Goal: Task Accomplishment & Management: Use online tool/utility

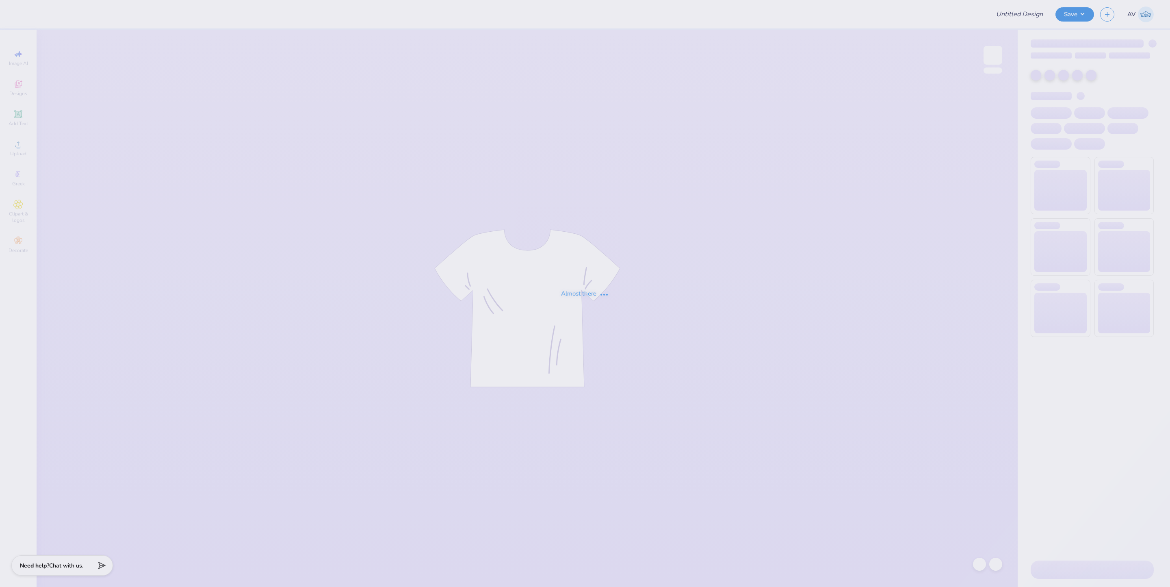
type input "AGD Dad's Weekend 25"
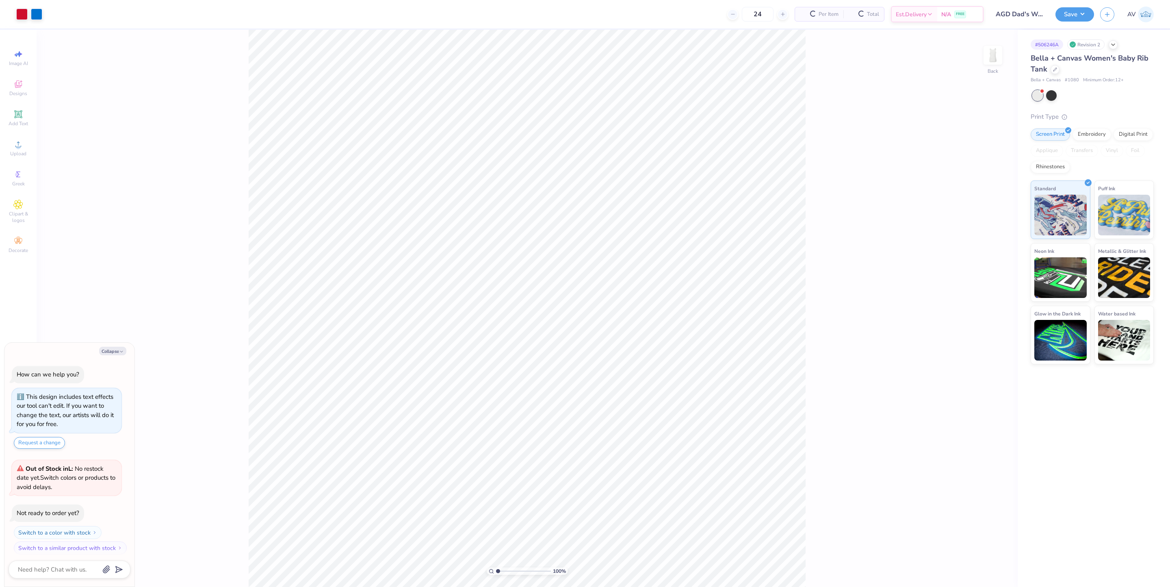
scroll to position [5, 0]
type textarea "x"
type input "4.48505364154282"
type textarea "x"
type input "0.20"
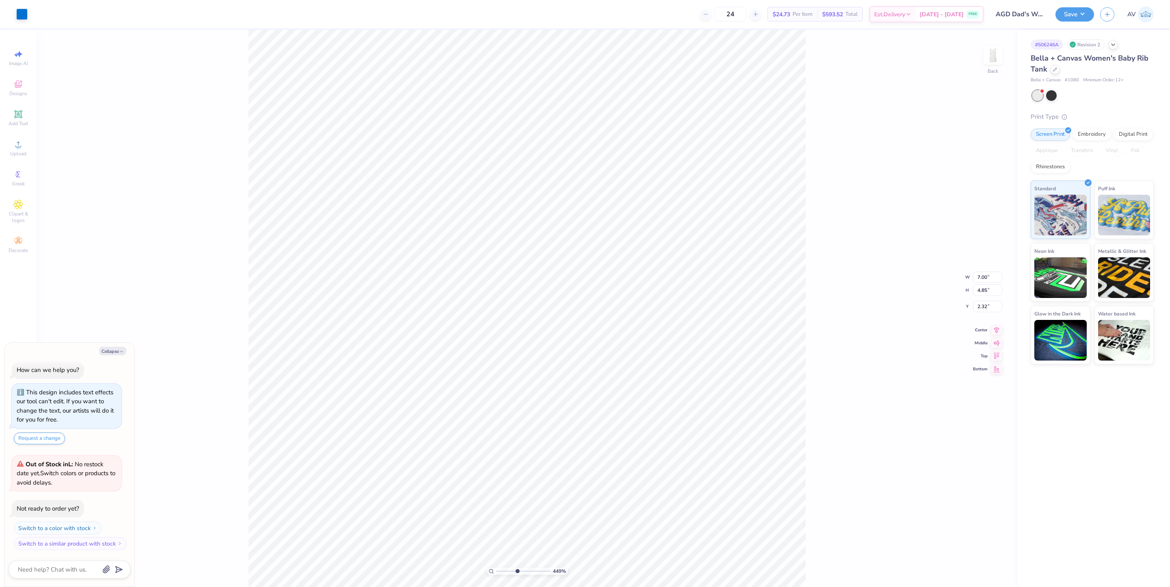
type input "0.15"
type input "5.41"
type textarea "x"
type input "3.8600317548366"
type textarea "x"
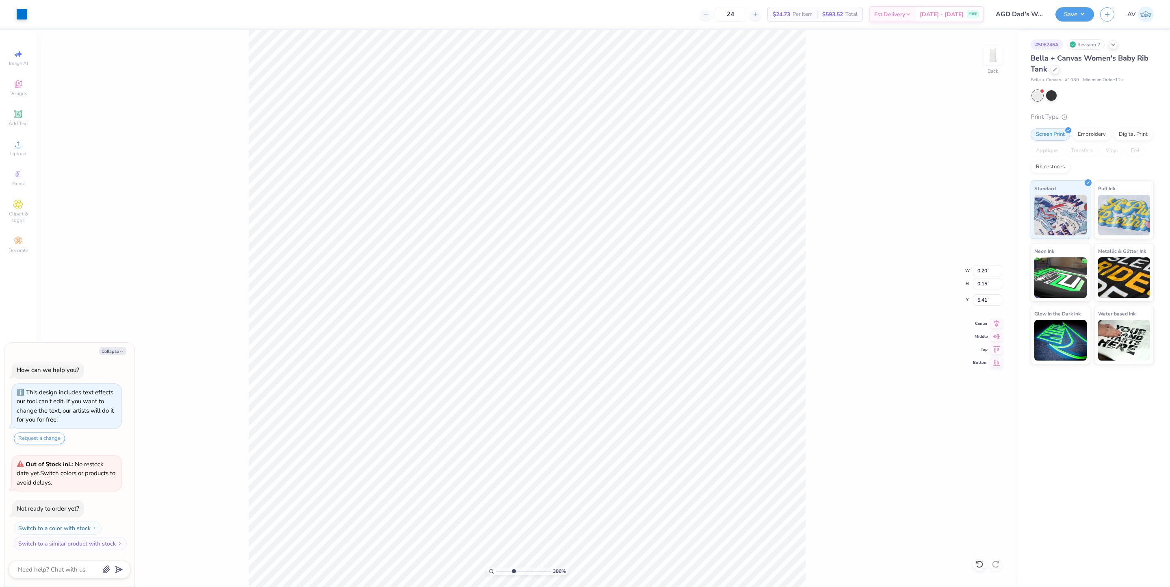
type input "3.8600317548366"
type textarea "x"
type input "3.8600317548366"
type textarea "x"
type input "3.8600317548366"
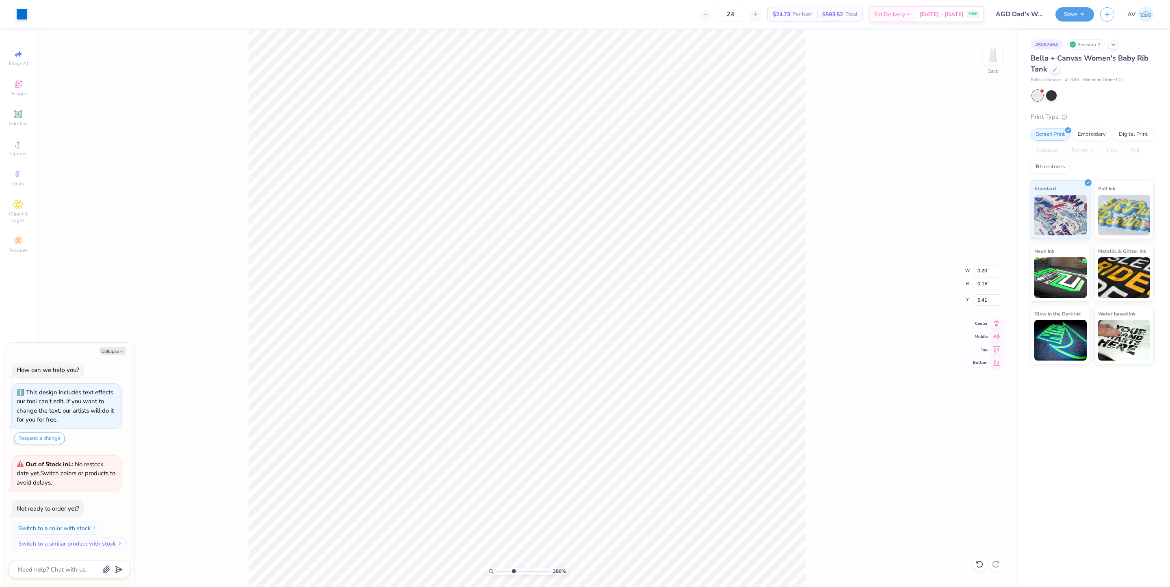
type textarea "x"
type input "3.8600317548366"
